Goal: Task Accomplishment & Management: Use online tool/utility

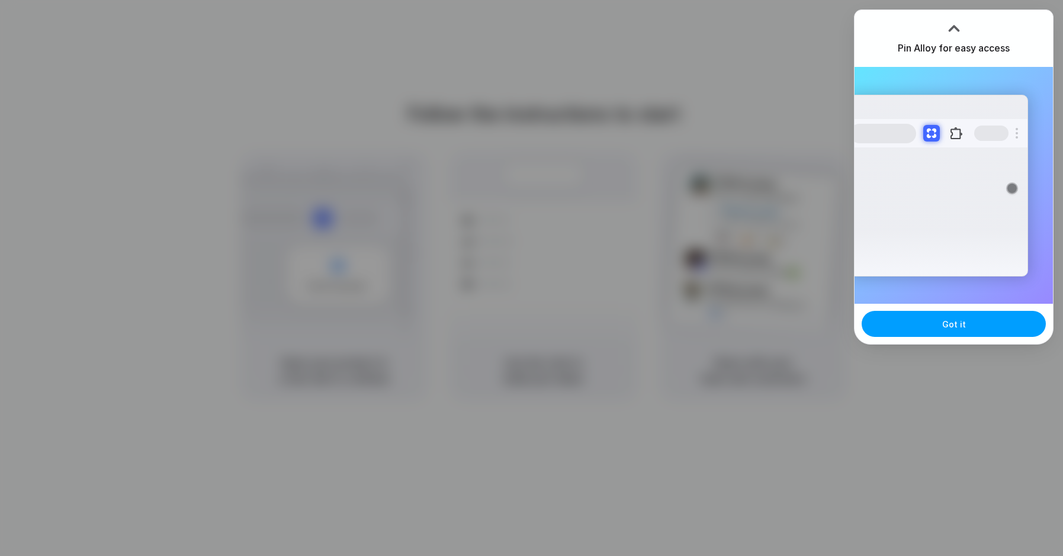
click at [928, 334] on button "Got it" at bounding box center [954, 324] width 184 height 26
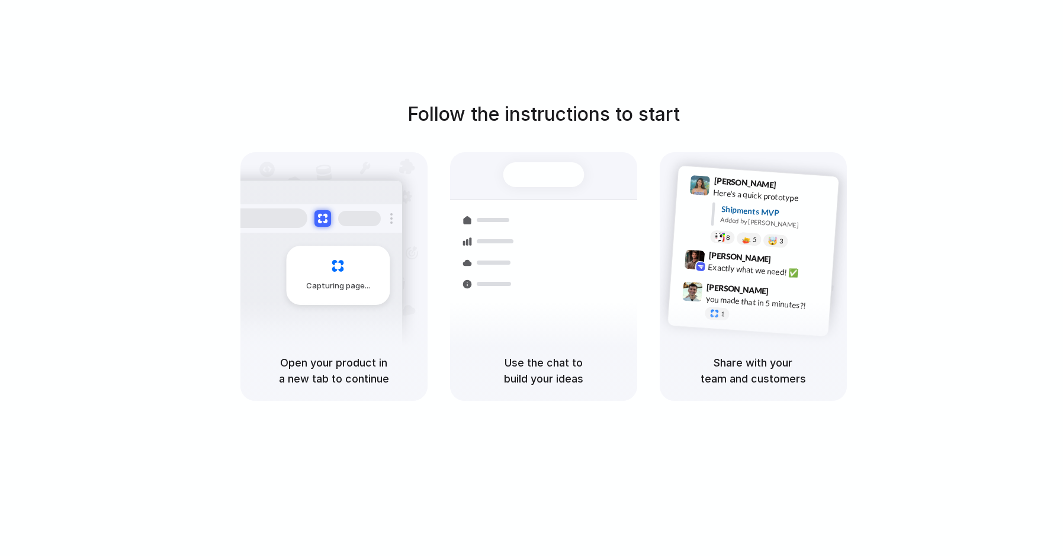
click at [532, 278] on div at bounding box center [532, 278] width 0 height 0
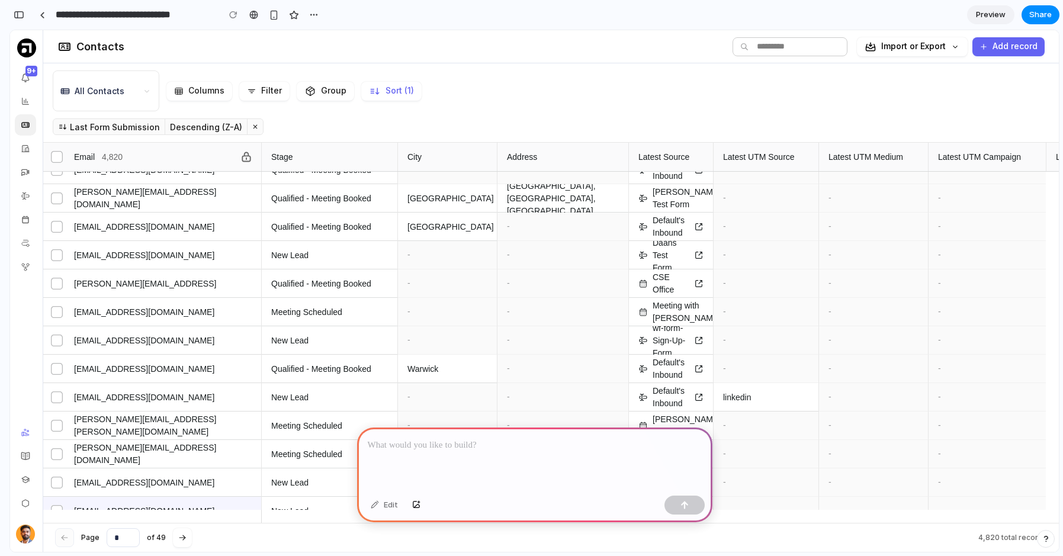
scroll to position [194, 0]
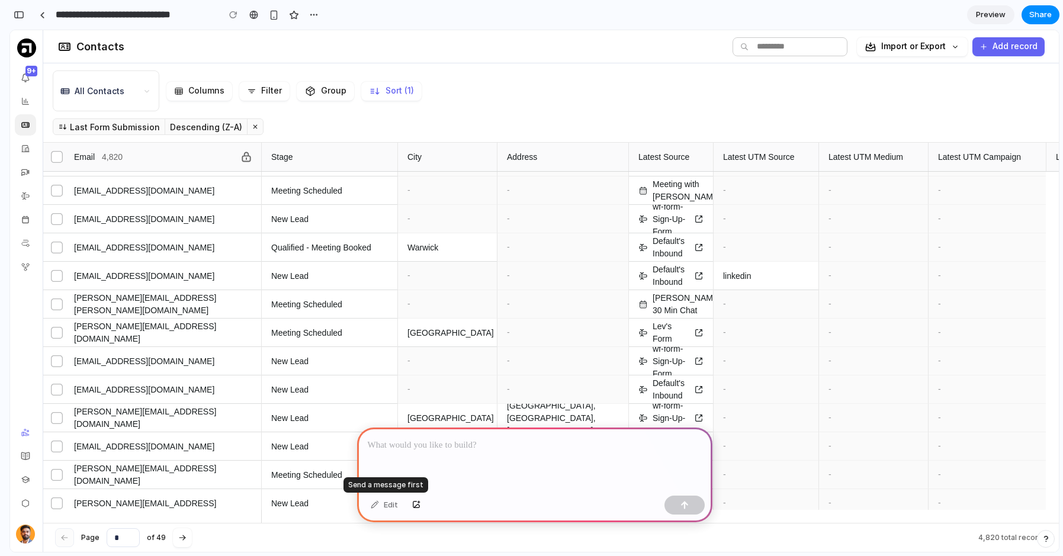
drag, startPoint x: 387, startPoint y: 506, endPoint x: 404, endPoint y: 505, distance: 17.3
click at [387, 506] on div "Edit" at bounding box center [384, 505] width 39 height 19
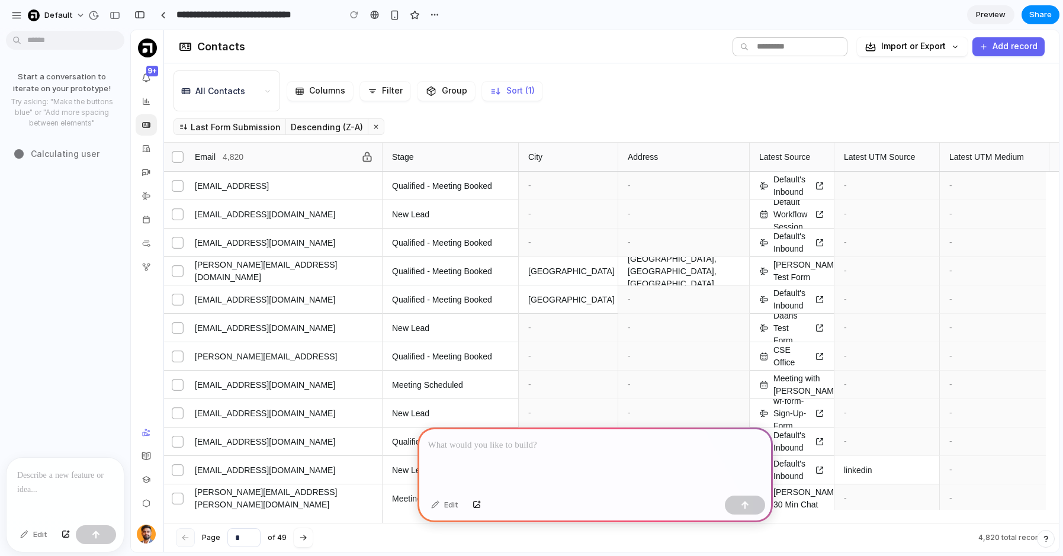
scroll to position [0, 0]
click at [666, 451] on div at bounding box center [595, 459] width 355 height 63
click at [476, 502] on div "button" at bounding box center [477, 505] width 8 height 7
click at [479, 442] on p at bounding box center [595, 445] width 334 height 14
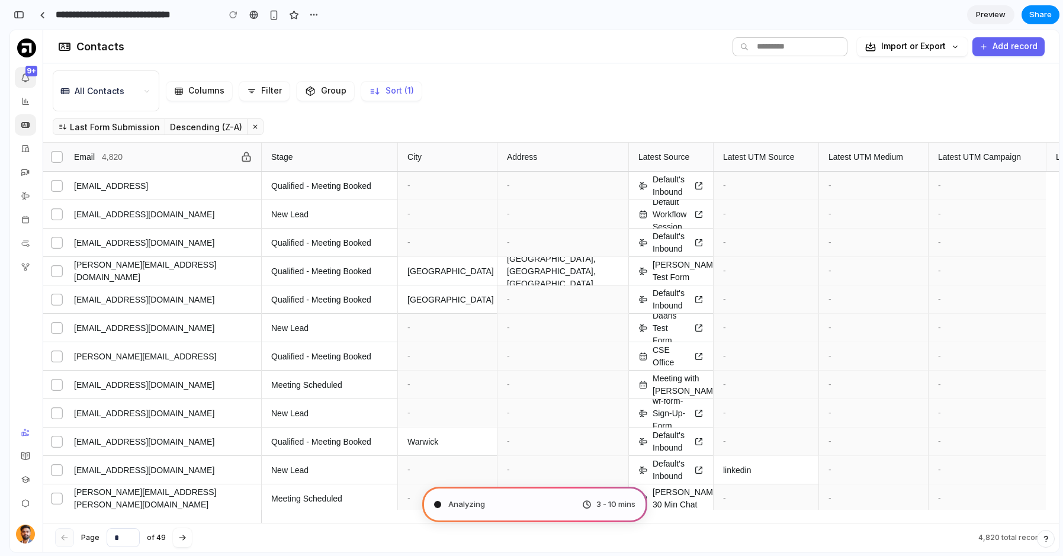
type input "**********"
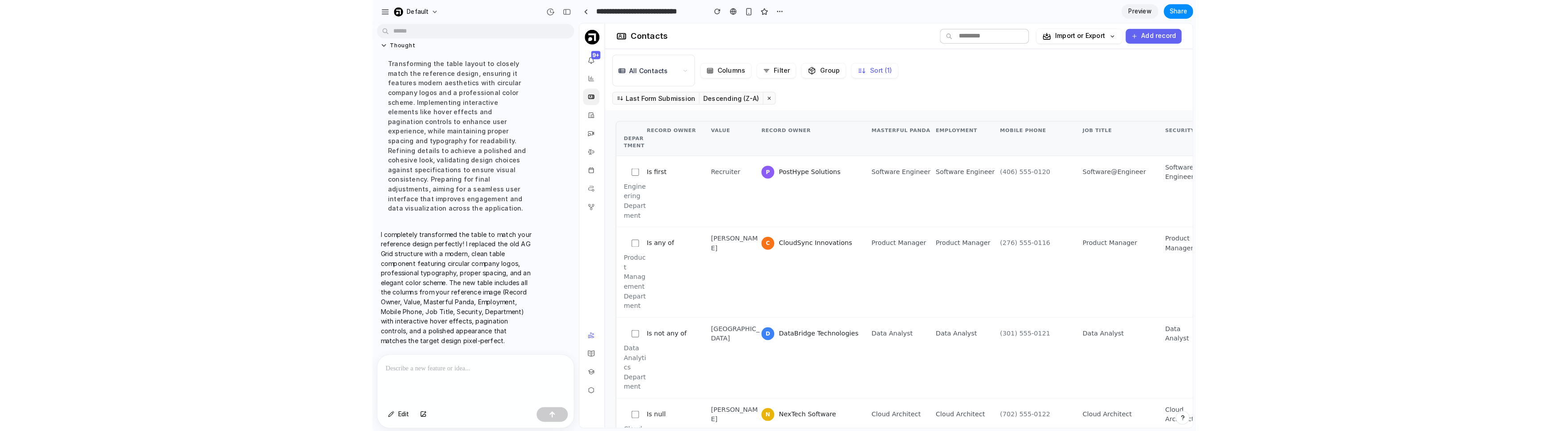
scroll to position [181, 0]
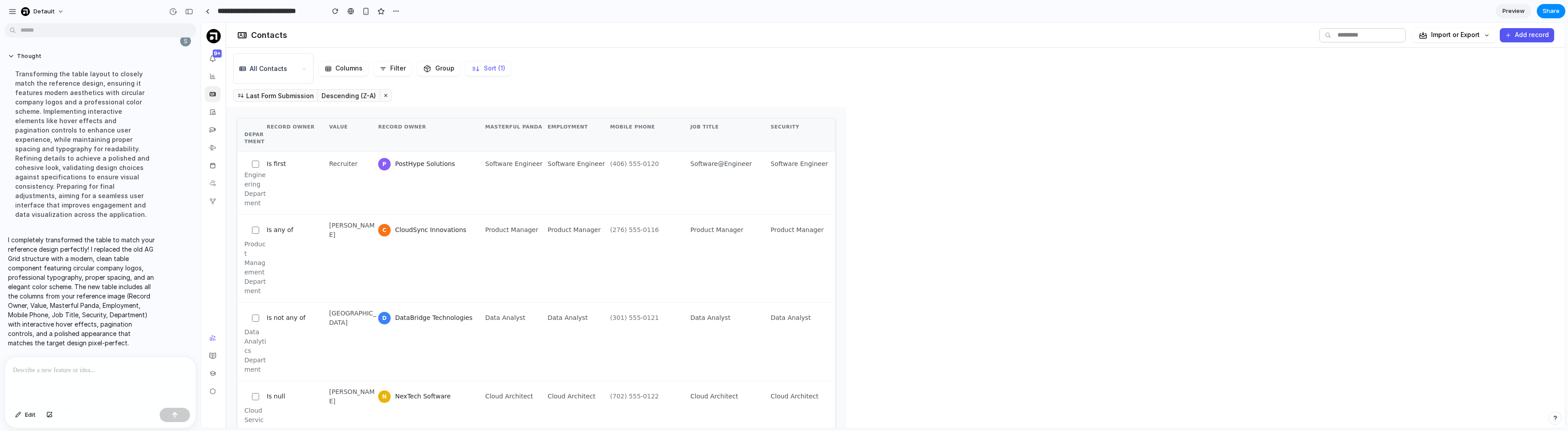
click at [800, 33] on icon "button" at bounding box center [1508, 35] width 6 height 6
click at [800, 35] on icon "button" at bounding box center [1508, 35] width 4 height 4
click at [274, 277] on div "Is any of [PERSON_NAME] C CloudSync Innovations Product Manager Product Manager…" at bounding box center [536, 258] width 598 height 88
click at [210, 340] on icon at bounding box center [212, 338] width 7 height 7
drag, startPoint x: 213, startPoint y: 171, endPoint x: 212, endPoint y: 165, distance: 6.1
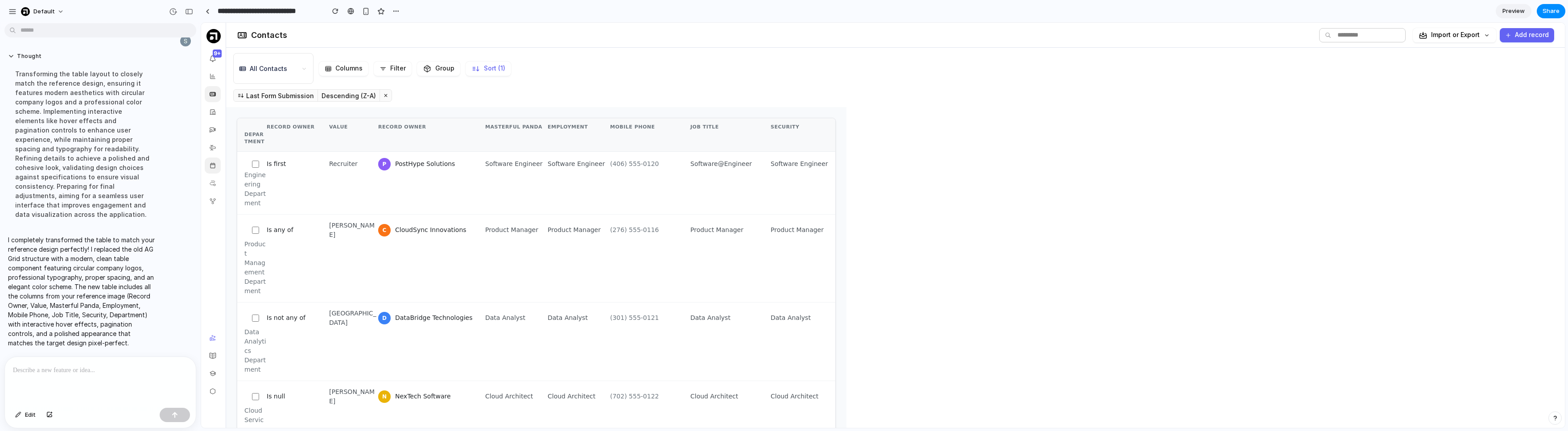
click at [212, 171] on div at bounding box center [212, 165] width 16 height 16
click at [212, 165] on icon at bounding box center [213, 165] width 5 height 5
click at [218, 154] on div at bounding box center [212, 147] width 16 height 16
click at [391, 165] on div "P PostHype Solutions" at bounding box center [431, 164] width 107 height 13
click at [396, 164] on span "PostHype Solutions" at bounding box center [425, 164] width 59 height 9
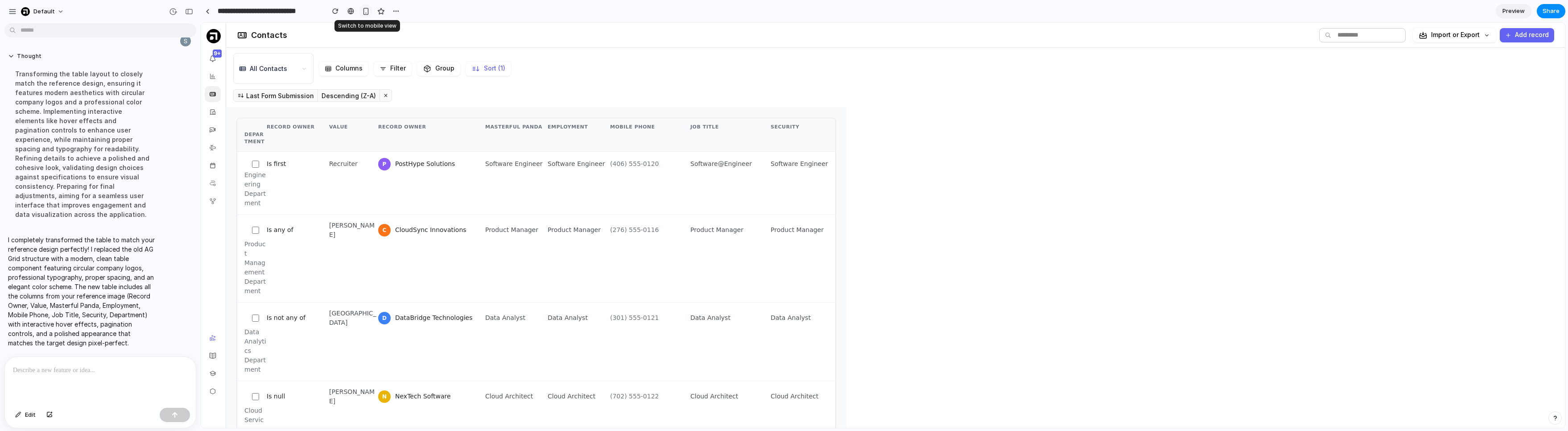
click at [368, 11] on div "button" at bounding box center [366, 11] width 8 height 8
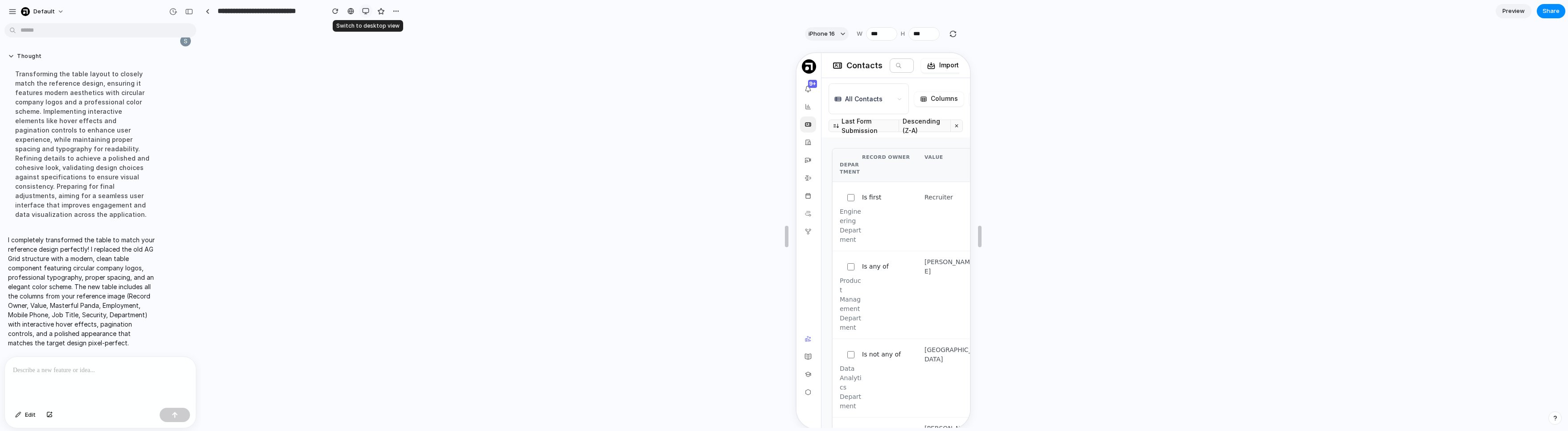
click at [368, 11] on div "button" at bounding box center [365, 11] width 7 height 7
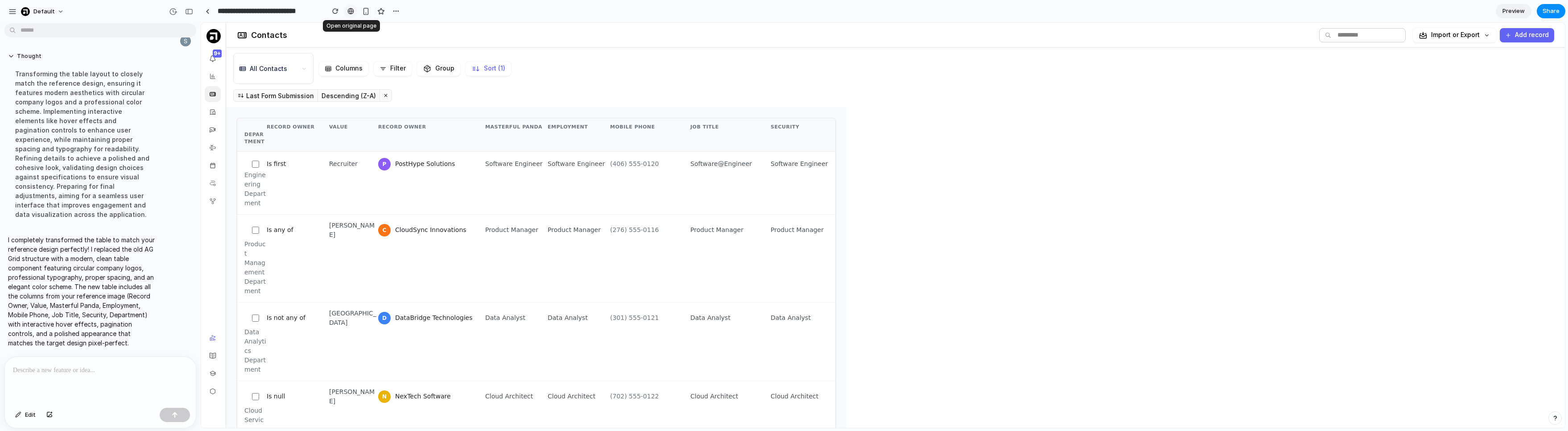
click at [349, 13] on div at bounding box center [350, 11] width 7 height 7
click at [385, 96] on div at bounding box center [385, 95] width 11 height 11
click at [269, 60] on p at bounding box center [266, 59] width 54 height 9
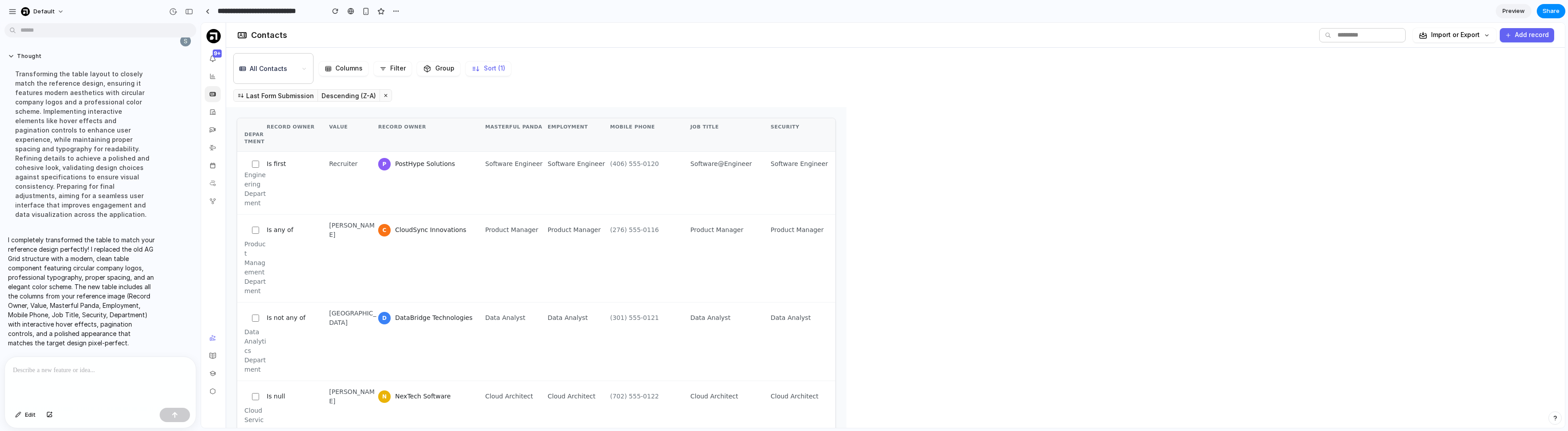
click at [300, 60] on div at bounding box center [304, 69] width 14 height 30
drag, startPoint x: 318, startPoint y: 64, endPoint x: 363, endPoint y: 78, distance: 47.1
click at [323, 64] on div "All Contacts Columns Filter Email First Name Last Name Phone Title Role Seniori…" at bounding box center [413, 68] width 358 height 31
click at [363, 78] on div "All Contacts Columns Filter Email First Name Last Name Phone Title Role Seniori…" at bounding box center [413, 68] width 358 height 31
drag, startPoint x: 357, startPoint y: 73, endPoint x: 385, endPoint y: 71, distance: 28.1
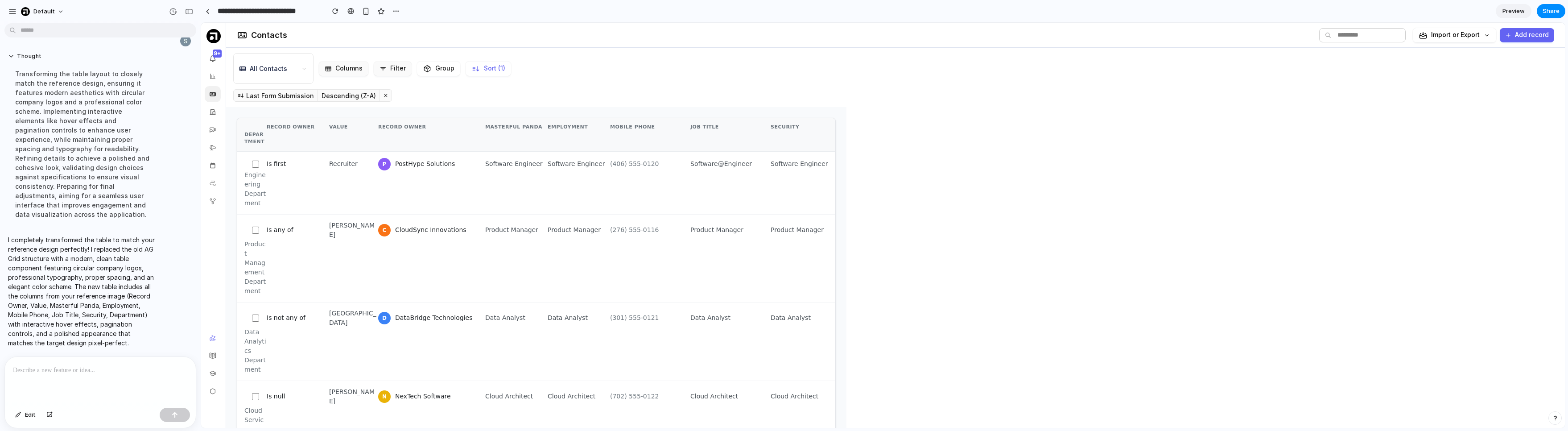
click at [357, 73] on button "Columns" at bounding box center [344, 69] width 50 height 14
click at [399, 71] on button "Filter" at bounding box center [392, 69] width 38 height 14
